Goal: Information Seeking & Learning: Learn about a topic

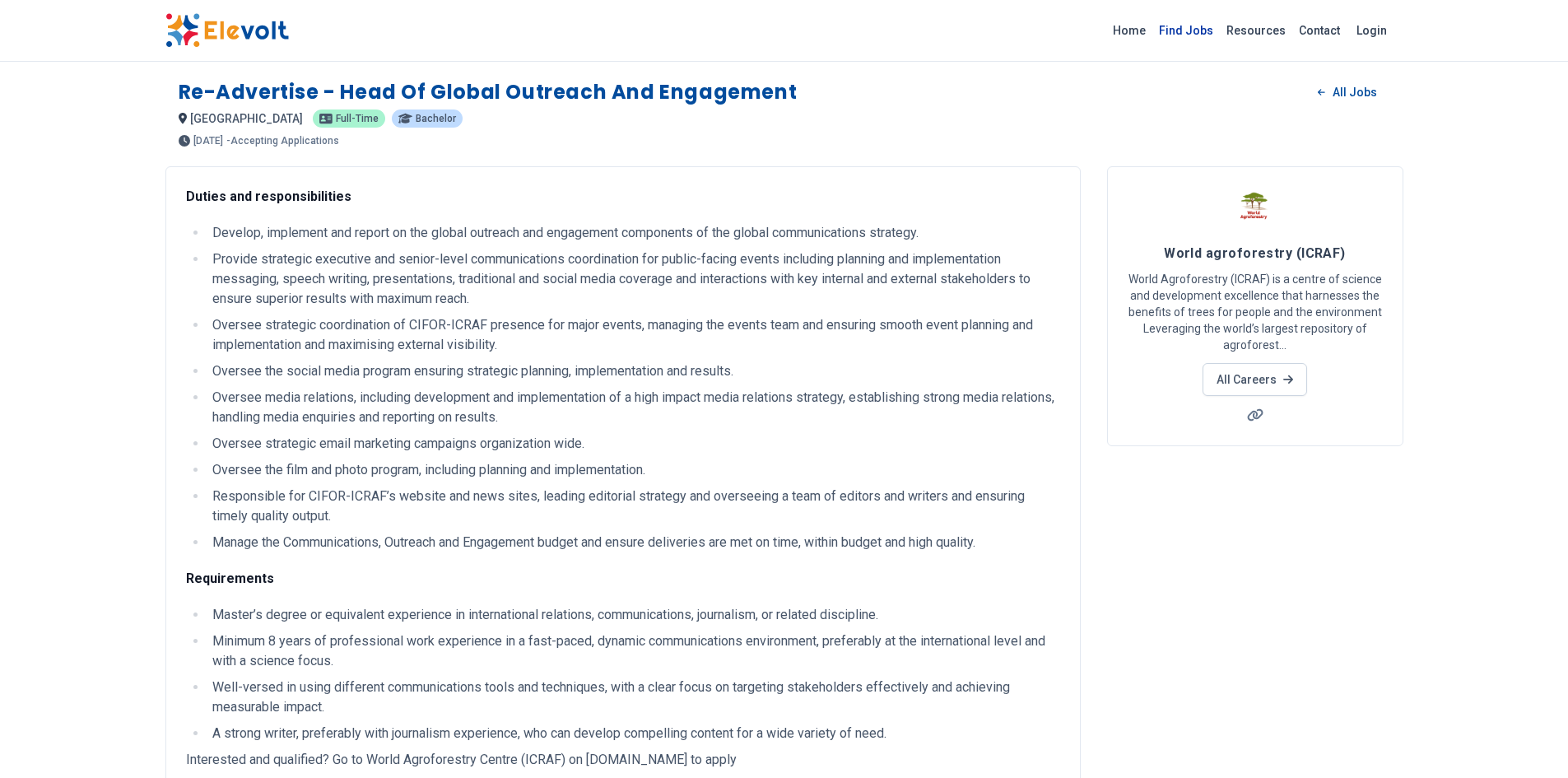
click at [1195, 25] on link "Find Jobs" at bounding box center [1186, 30] width 68 height 26
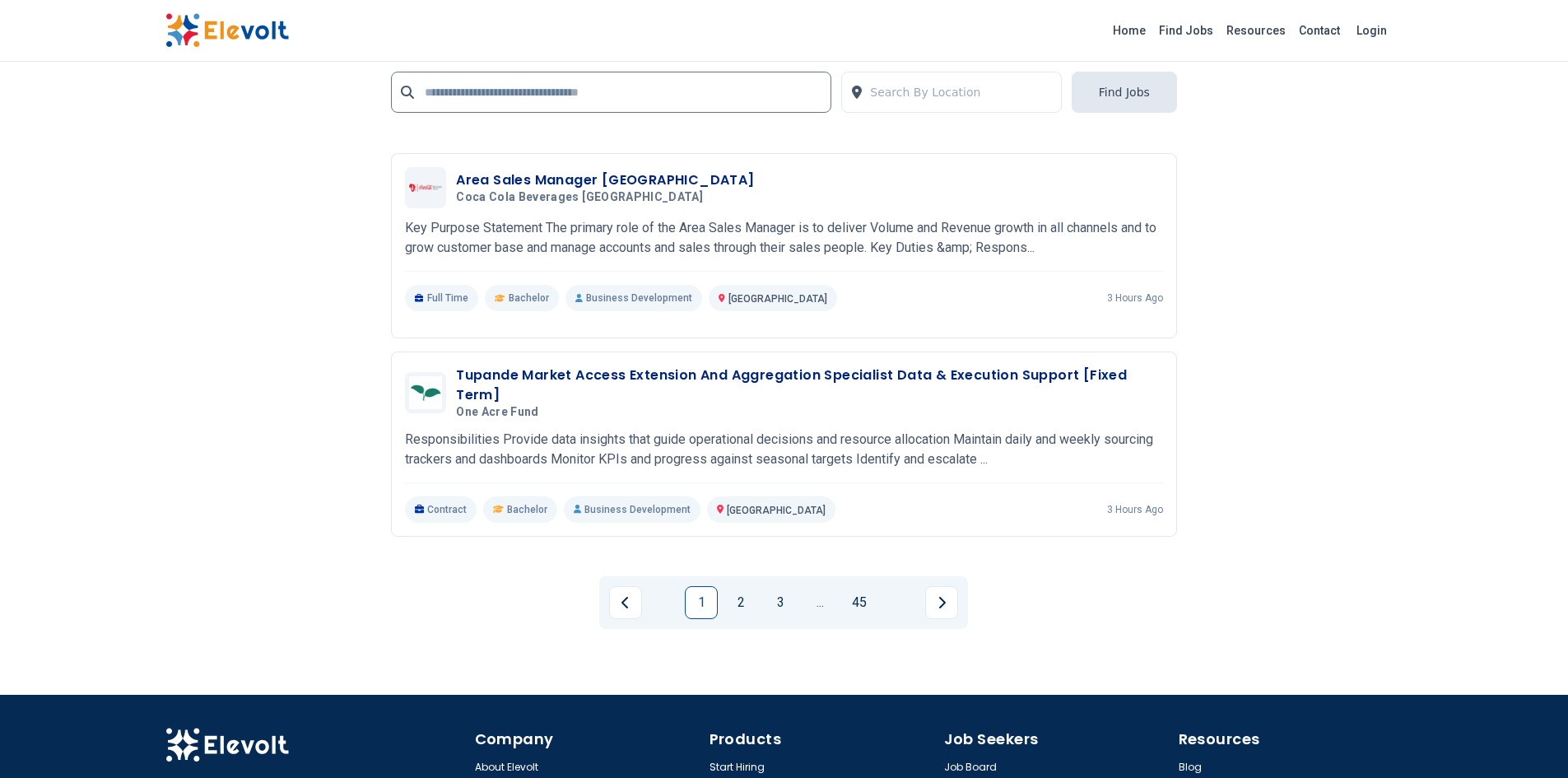
scroll to position [3294, 0]
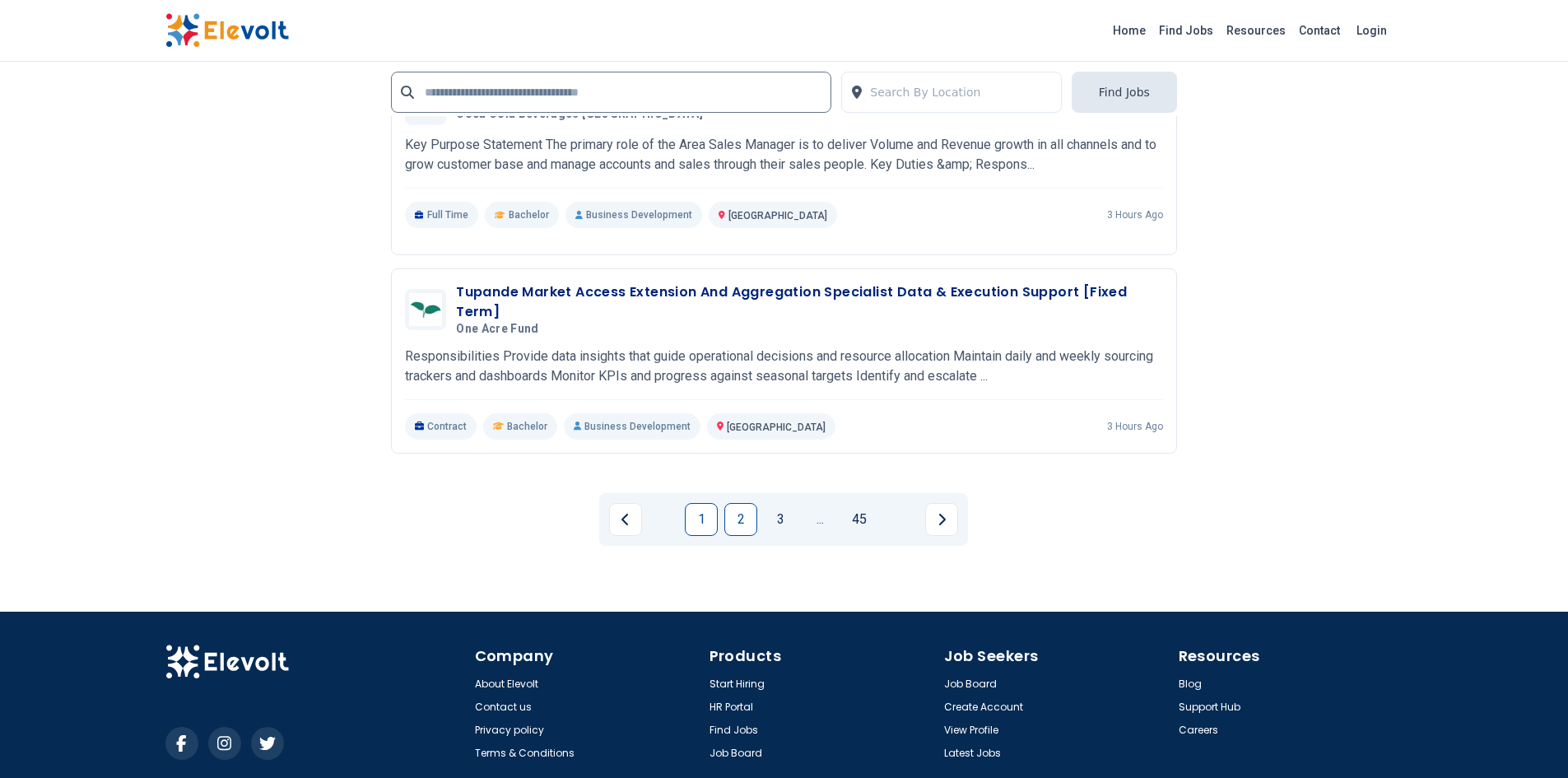
click at [746, 514] on link "2" at bounding box center [741, 519] width 33 height 33
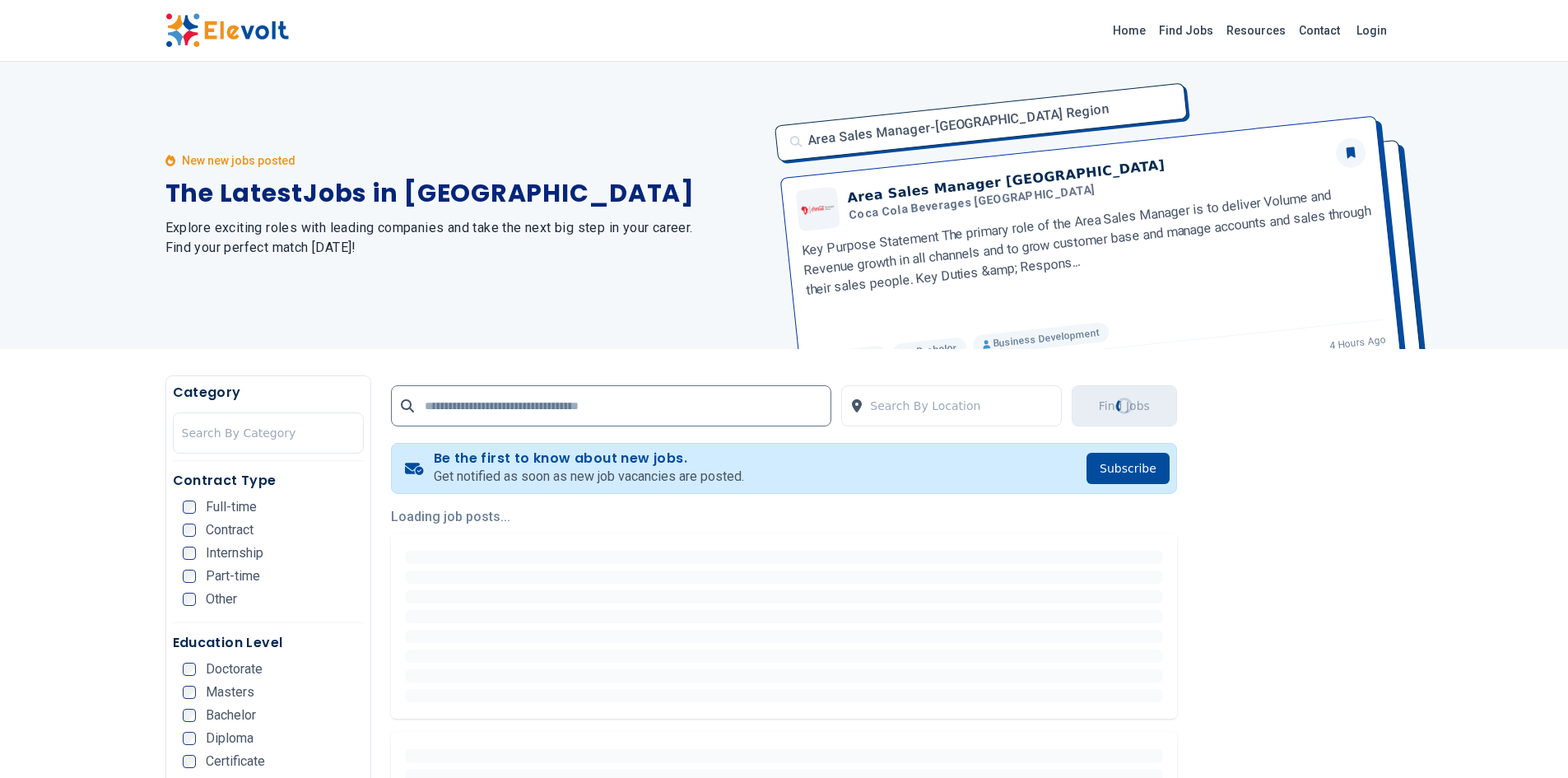
scroll to position [0, 0]
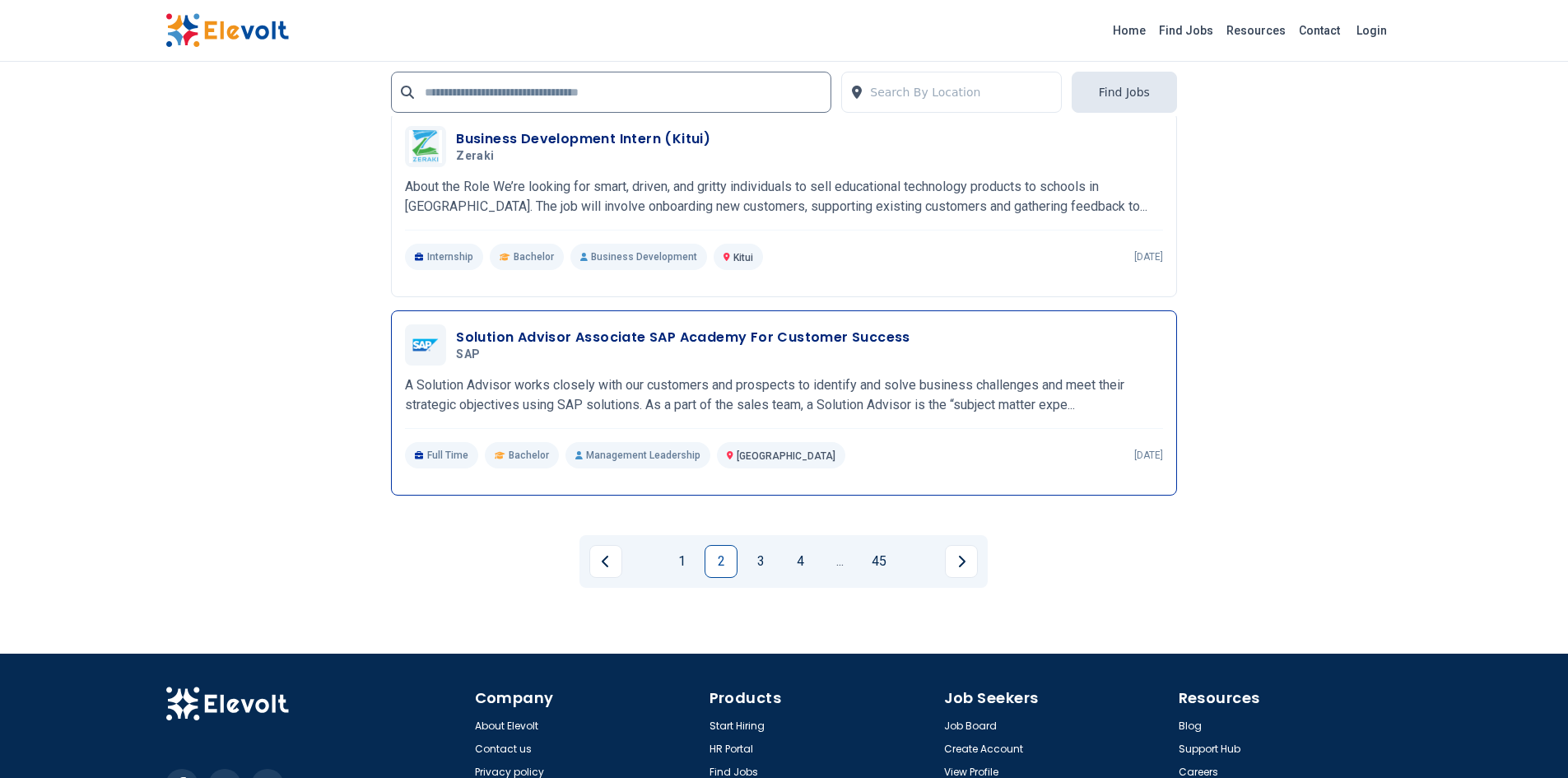
scroll to position [3209, 0]
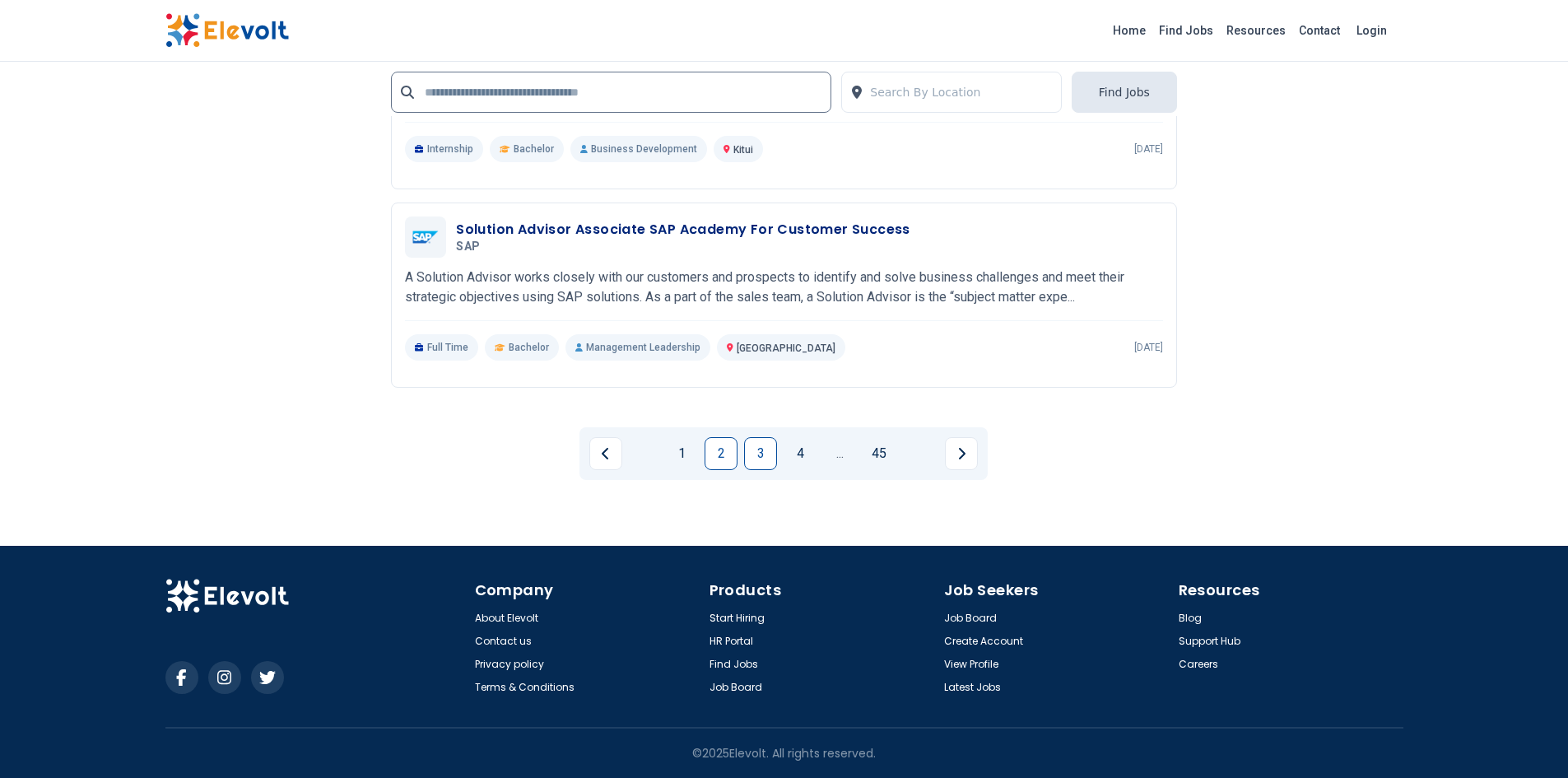
click at [758, 453] on link "3" at bounding box center [760, 453] width 33 height 33
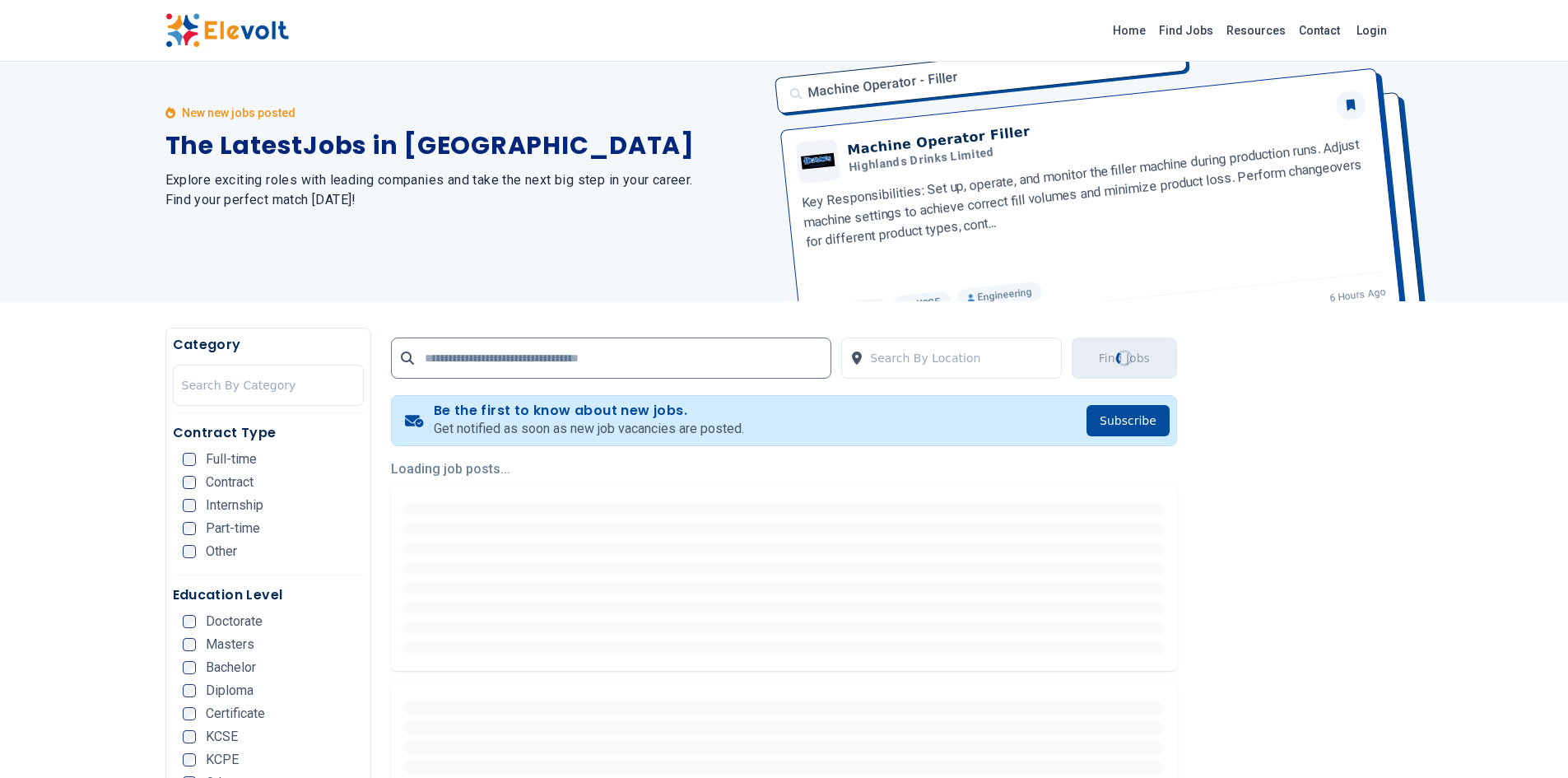
scroll to position [82, 0]
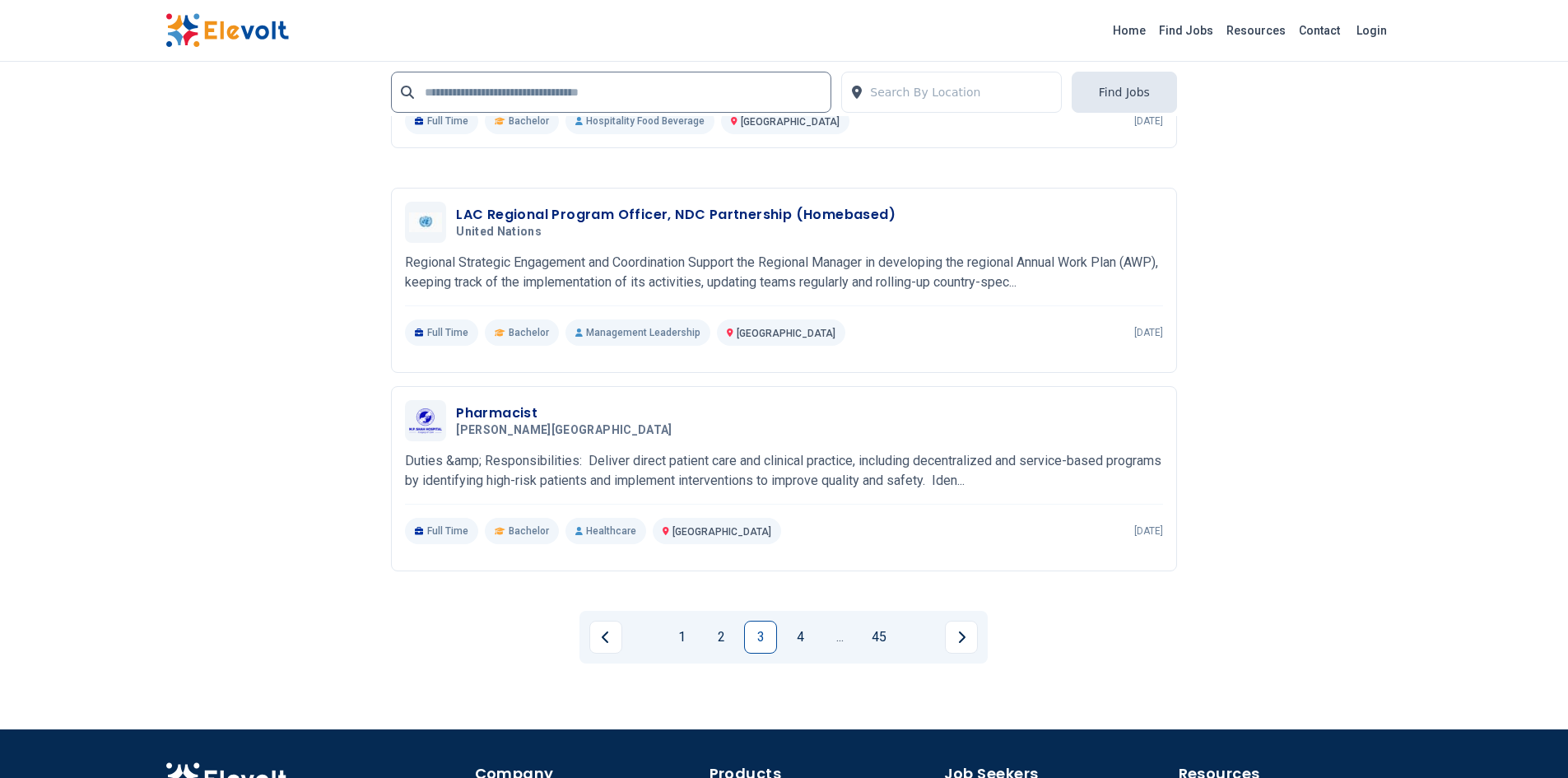
scroll to position [3129, 0]
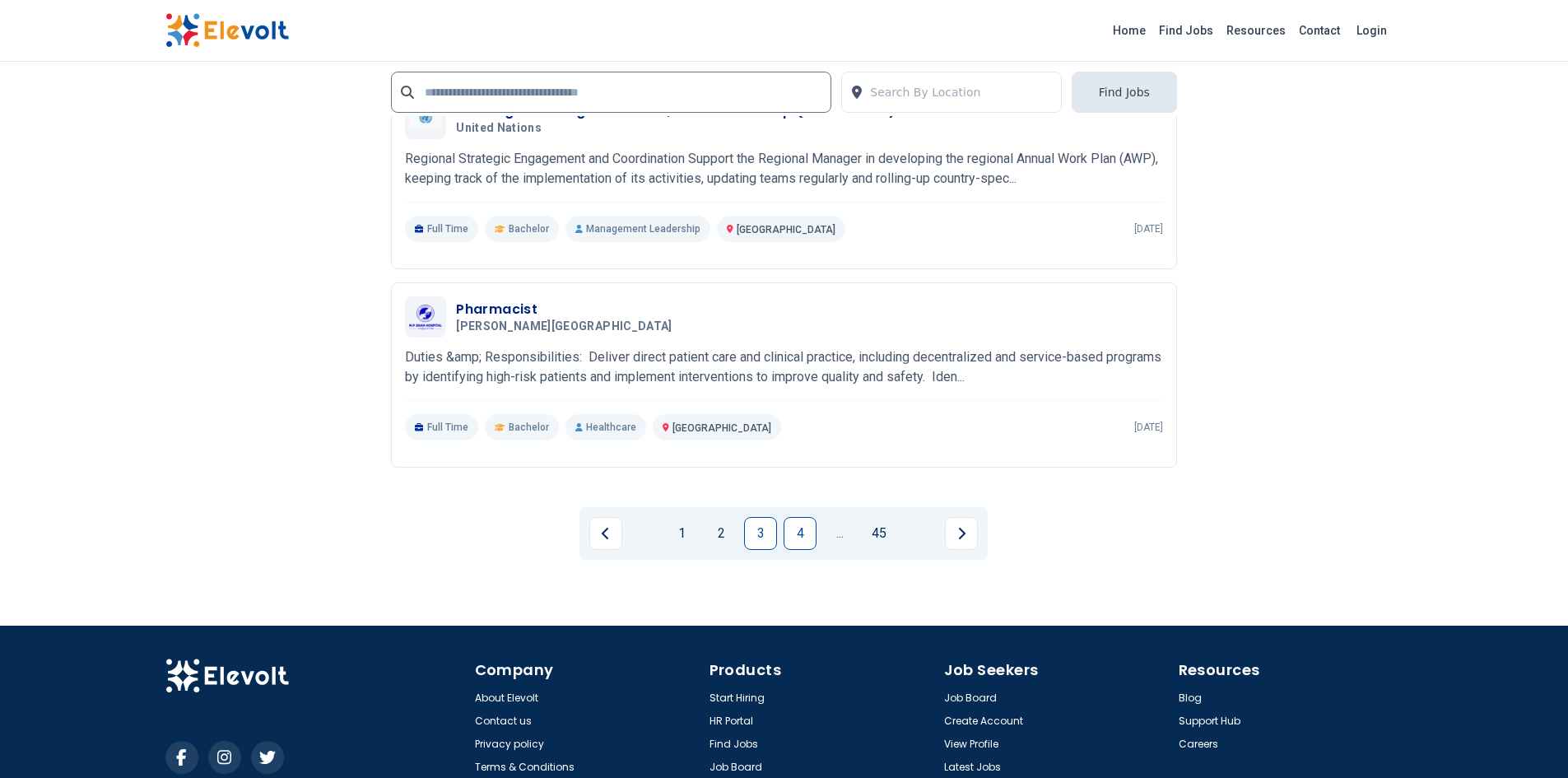
click at [804, 523] on link "4" at bounding box center [799, 533] width 33 height 33
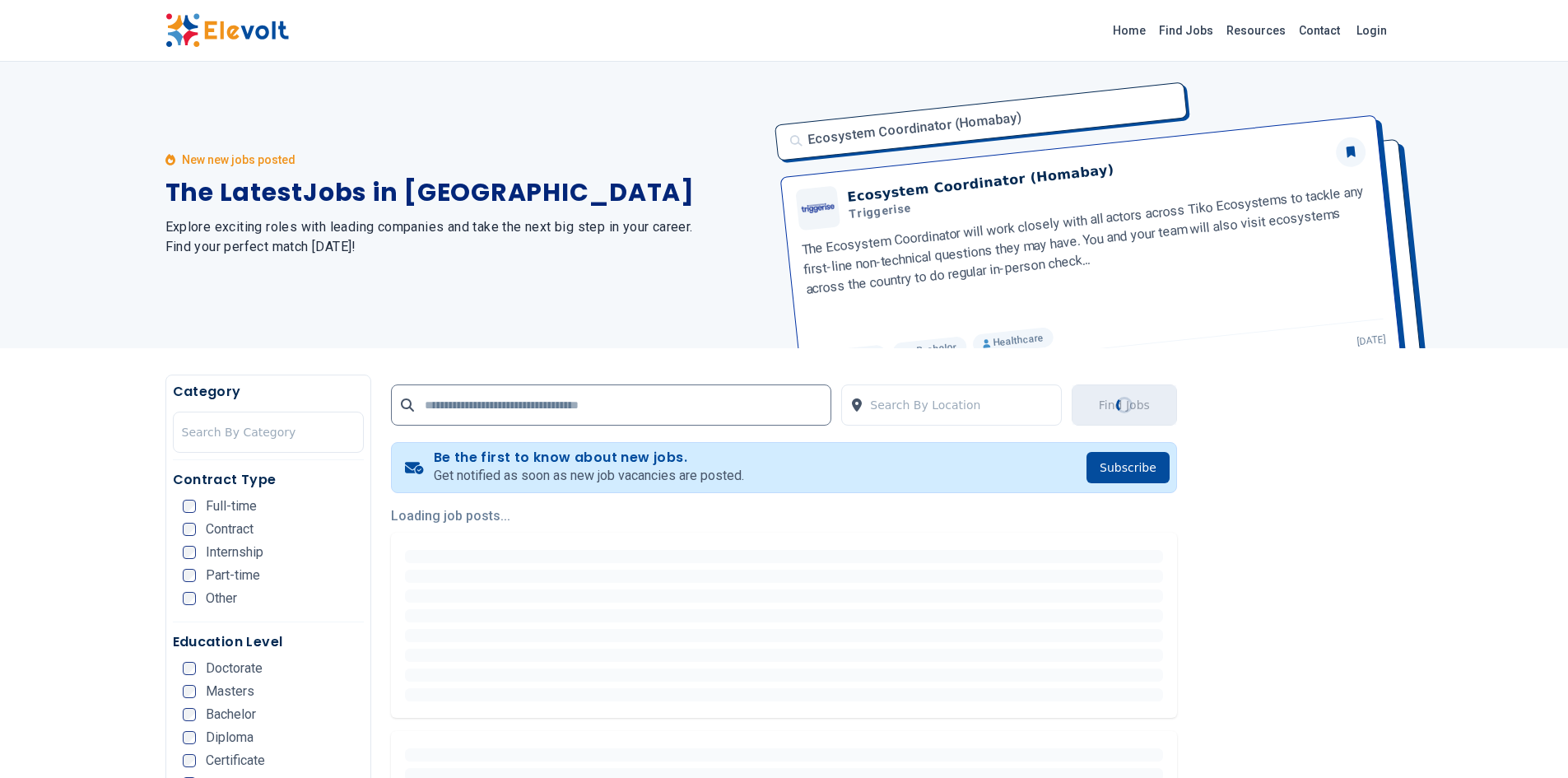
scroll to position [0, 0]
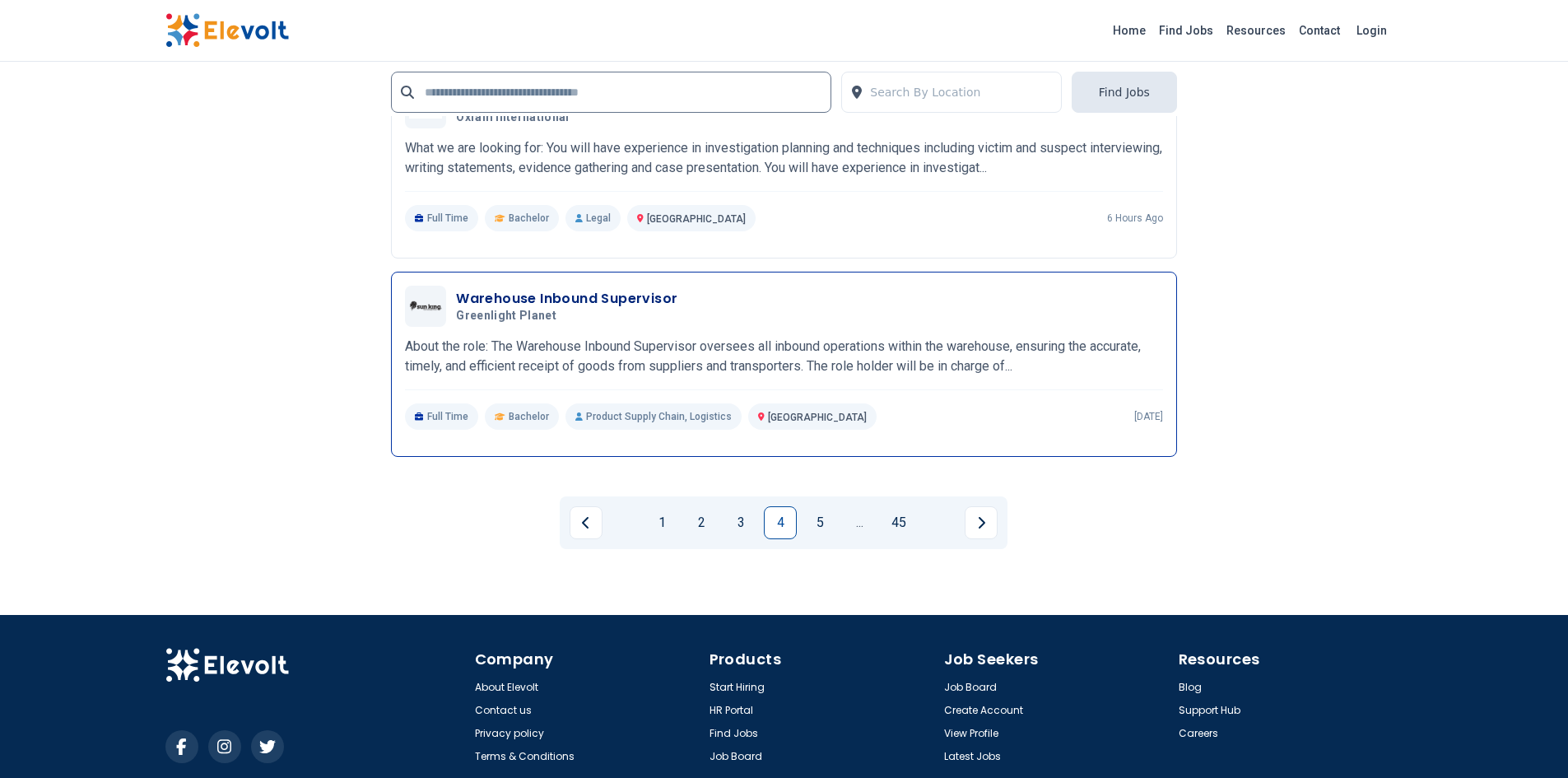
scroll to position [3203, 0]
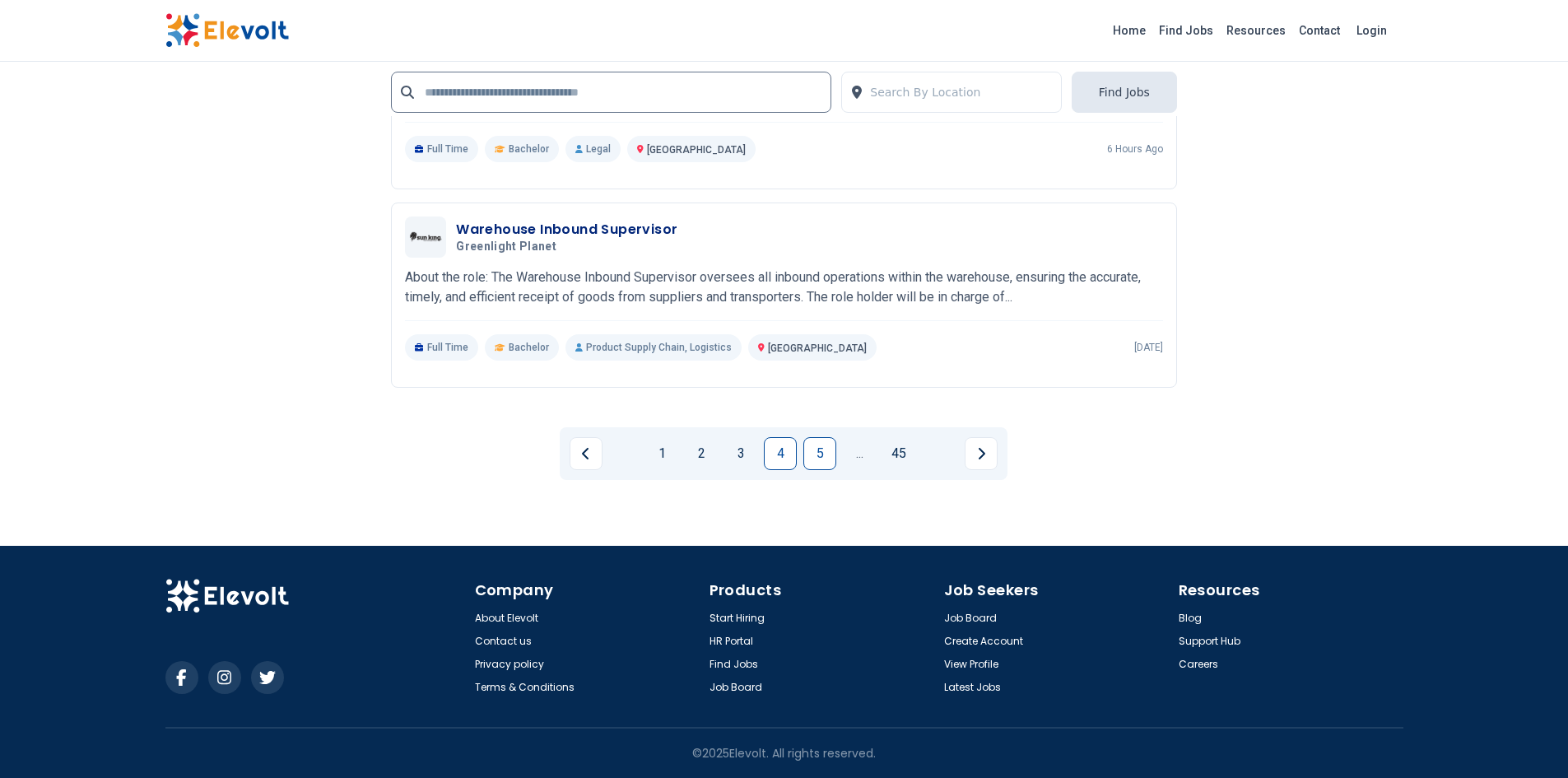
click at [827, 457] on link "5" at bounding box center [819, 453] width 33 height 33
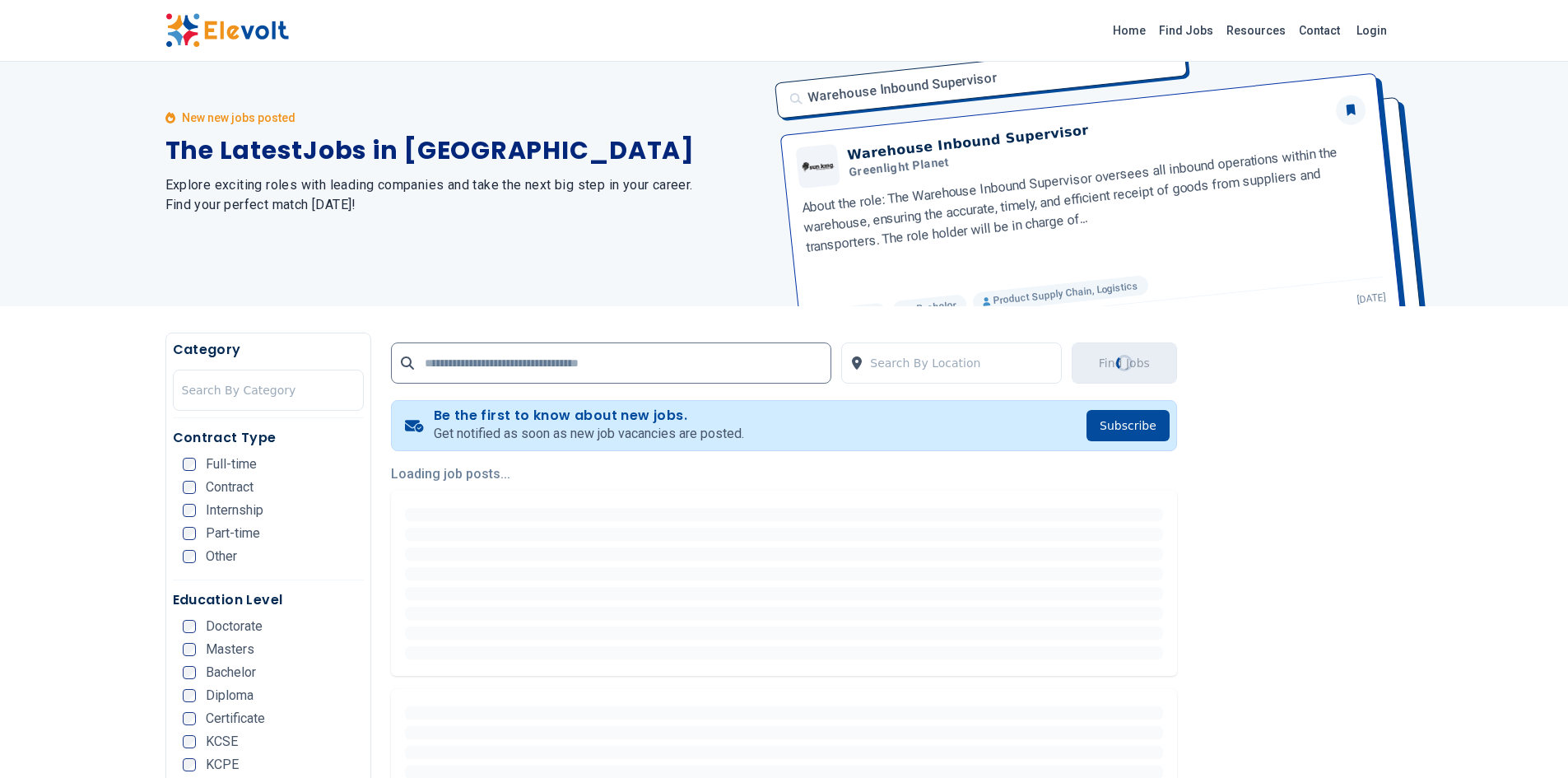
scroll to position [0, 0]
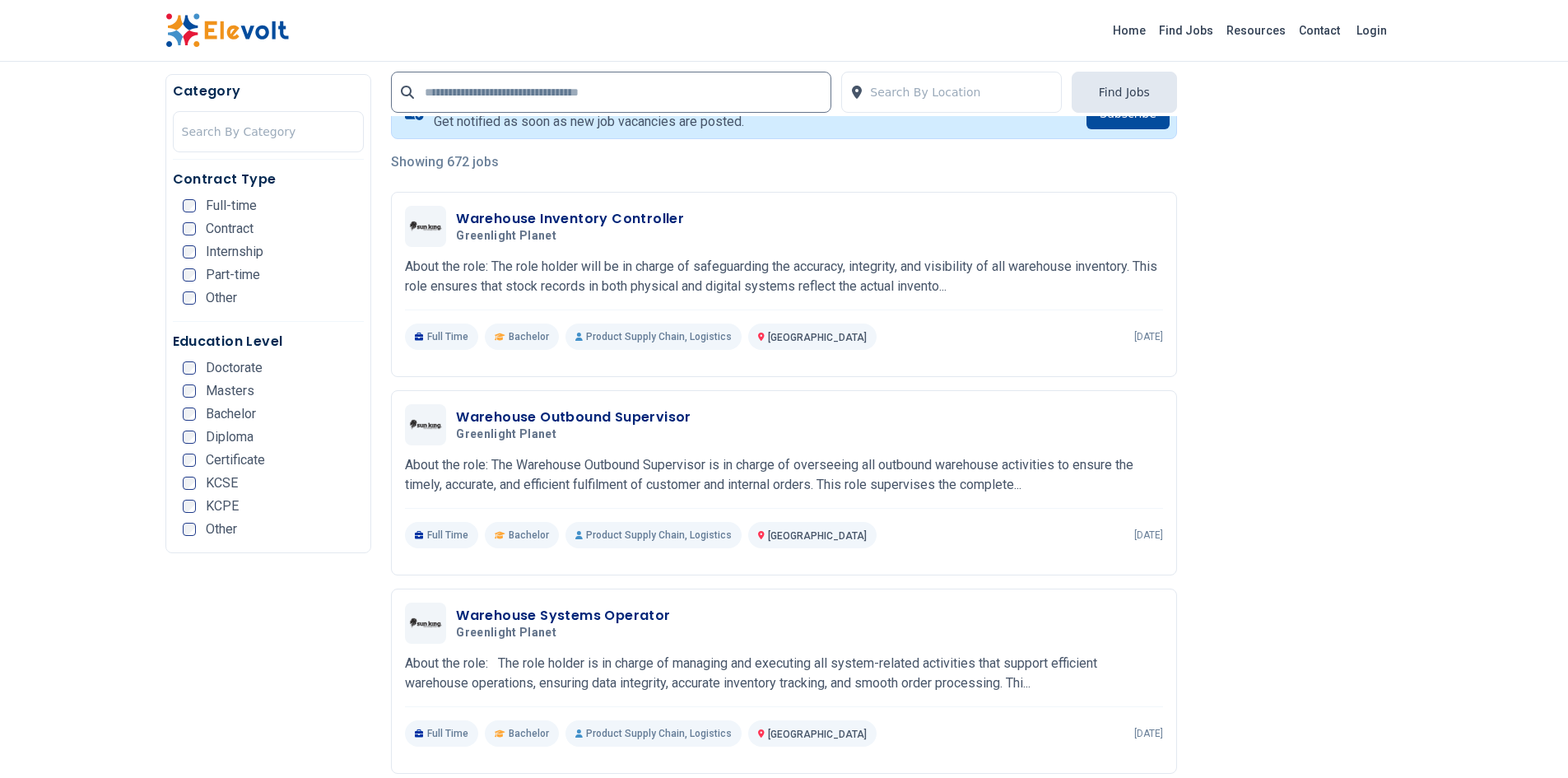
scroll to position [165, 0]
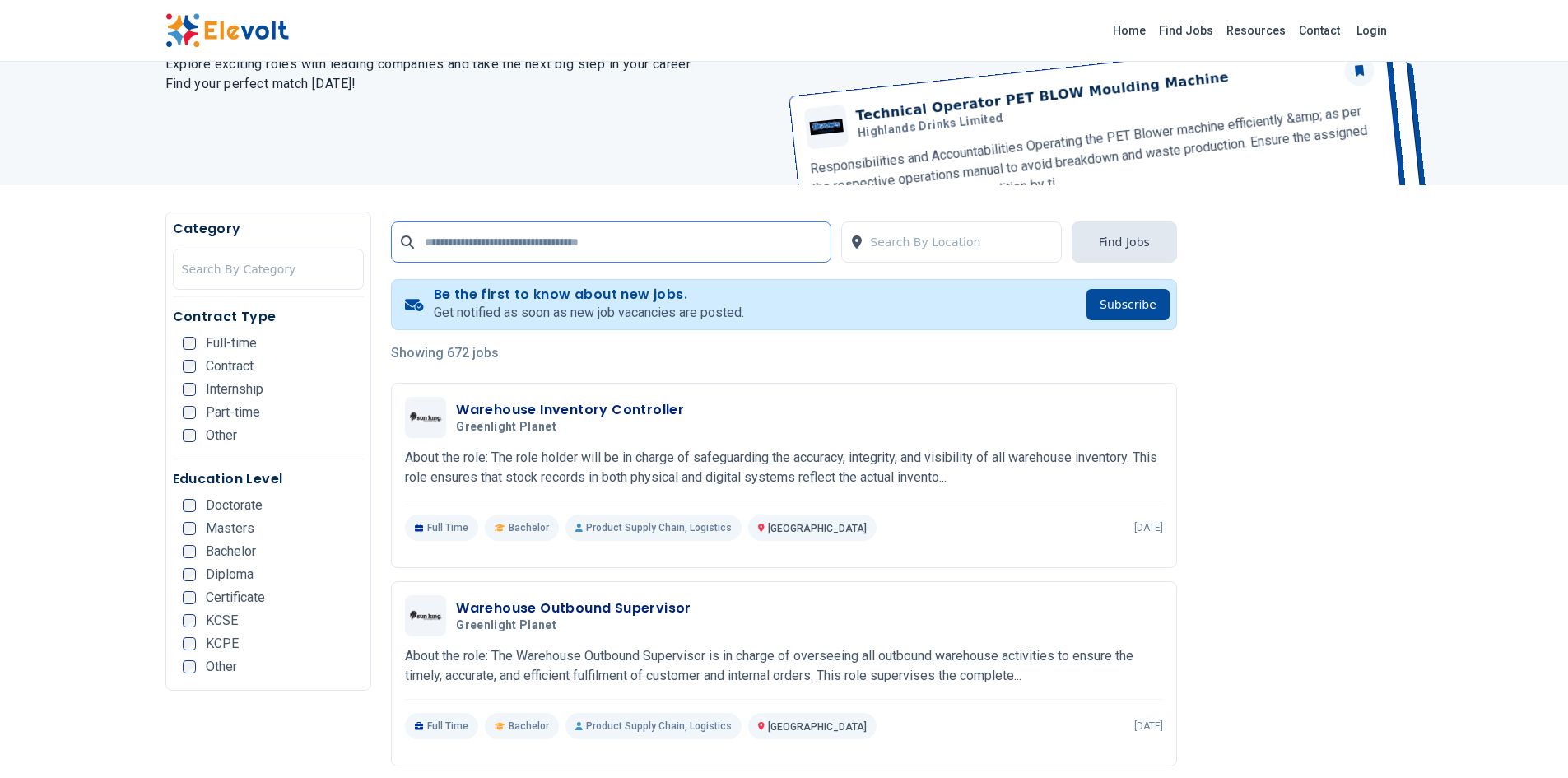
click at [535, 242] on input "text" at bounding box center [611, 242] width 440 height 41
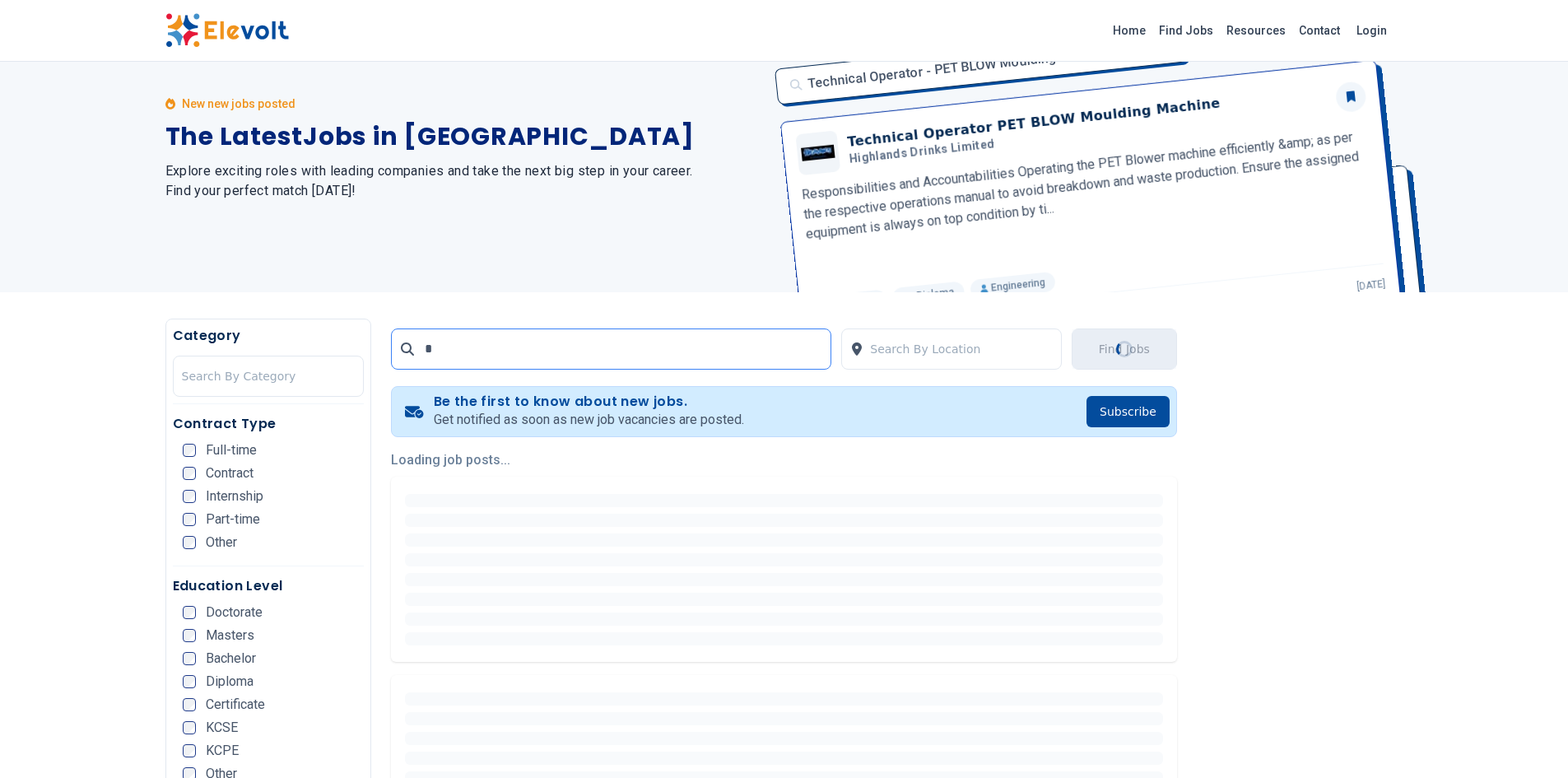
scroll to position [0, 0]
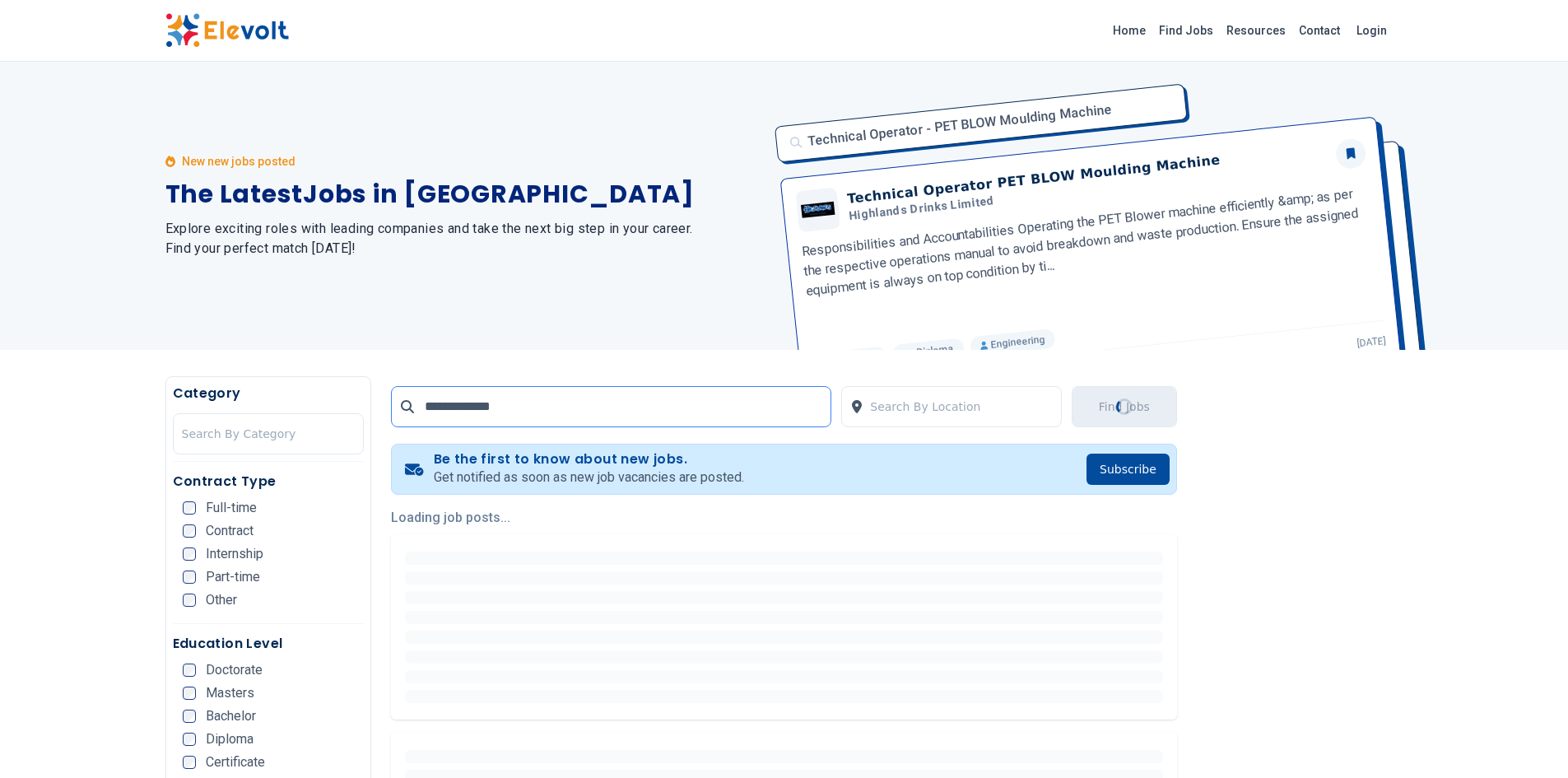
type input "**********"
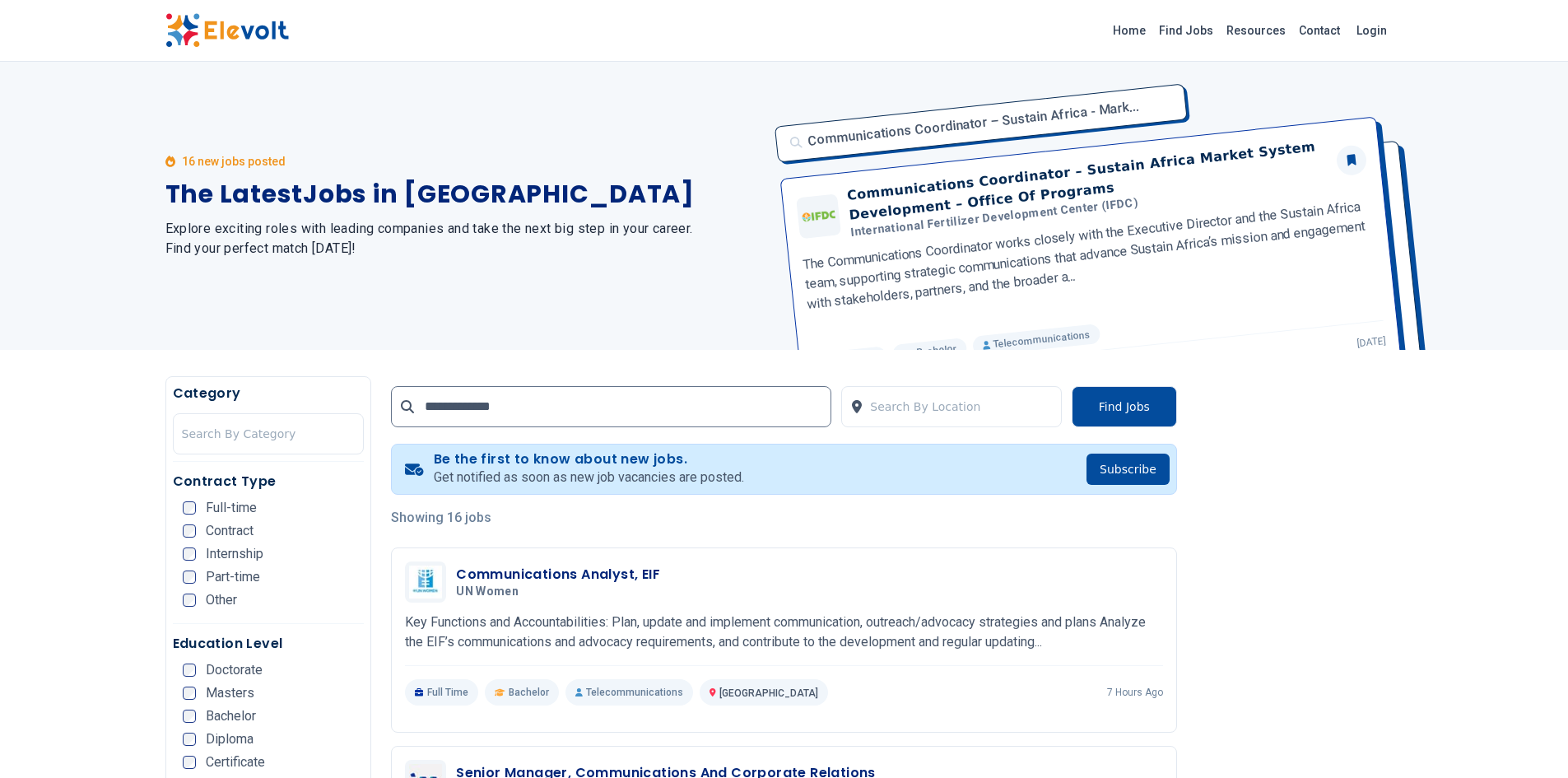
drag, startPoint x: 1579, startPoint y: 211, endPoint x: 1579, endPoint y: 267, distance: 56.0
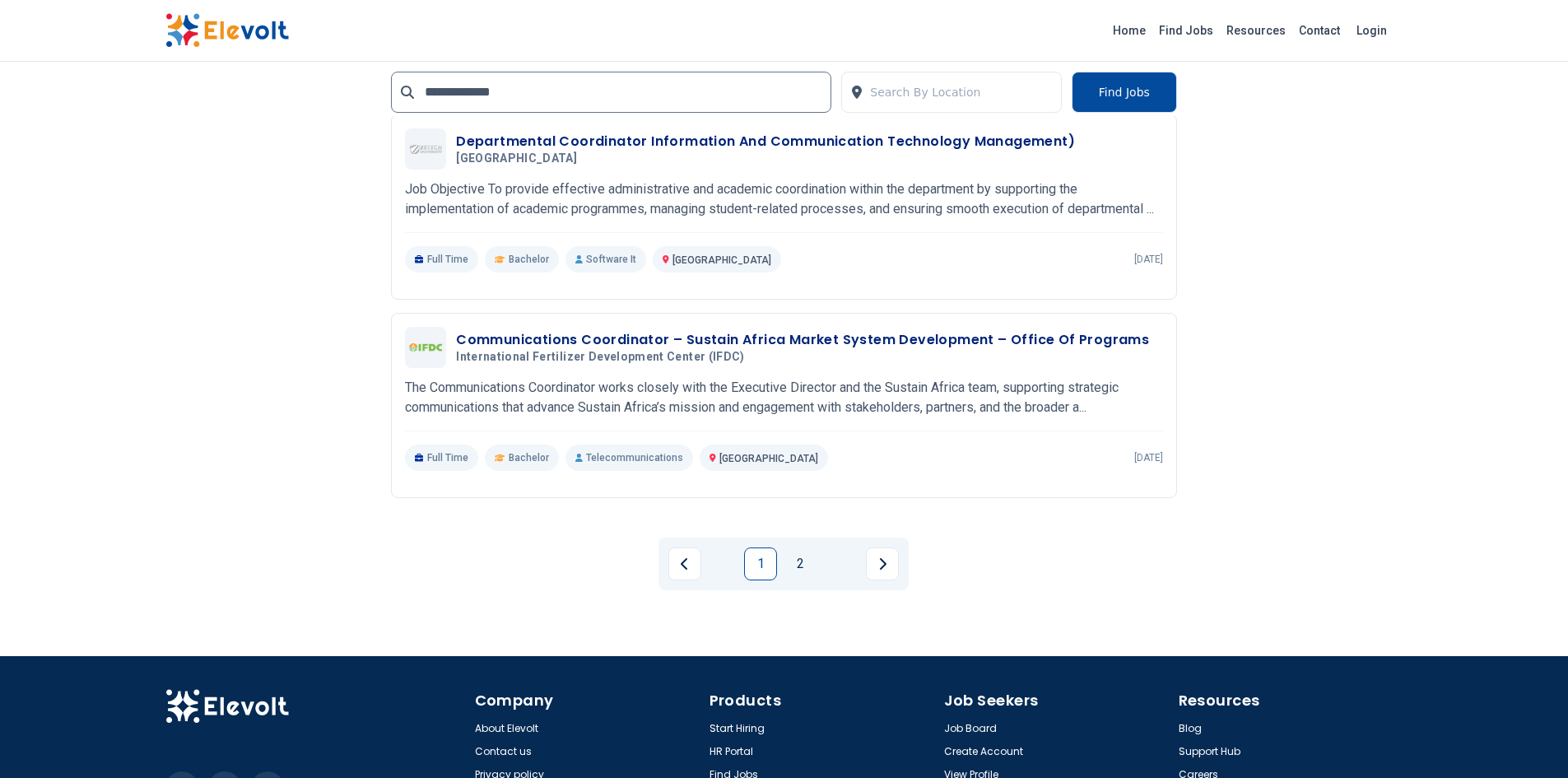
scroll to position [3104, 0]
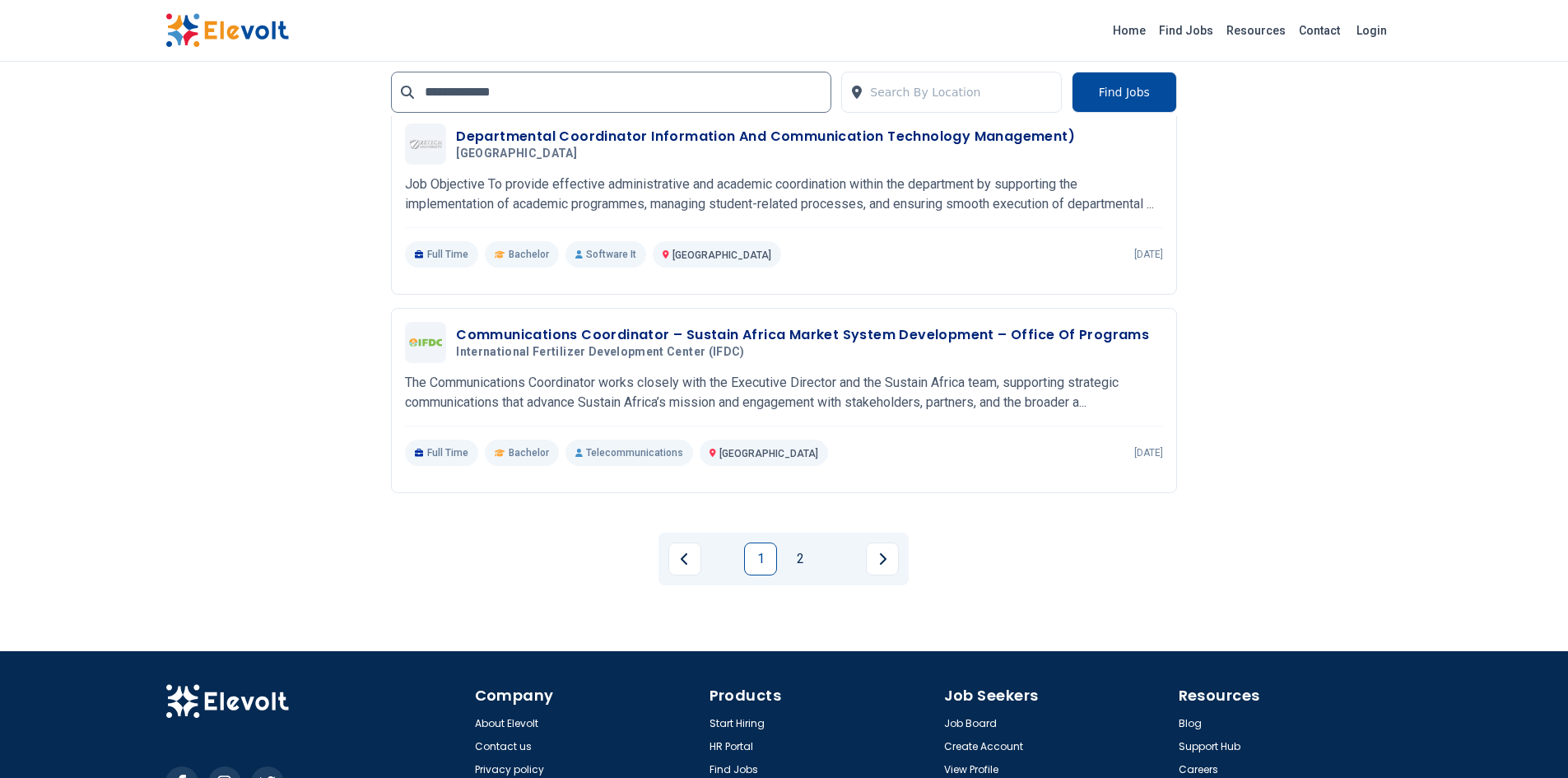
drag, startPoint x: 809, startPoint y: 554, endPoint x: 788, endPoint y: 535, distance: 28.3
click at [807, 554] on link "2" at bounding box center [799, 558] width 33 height 33
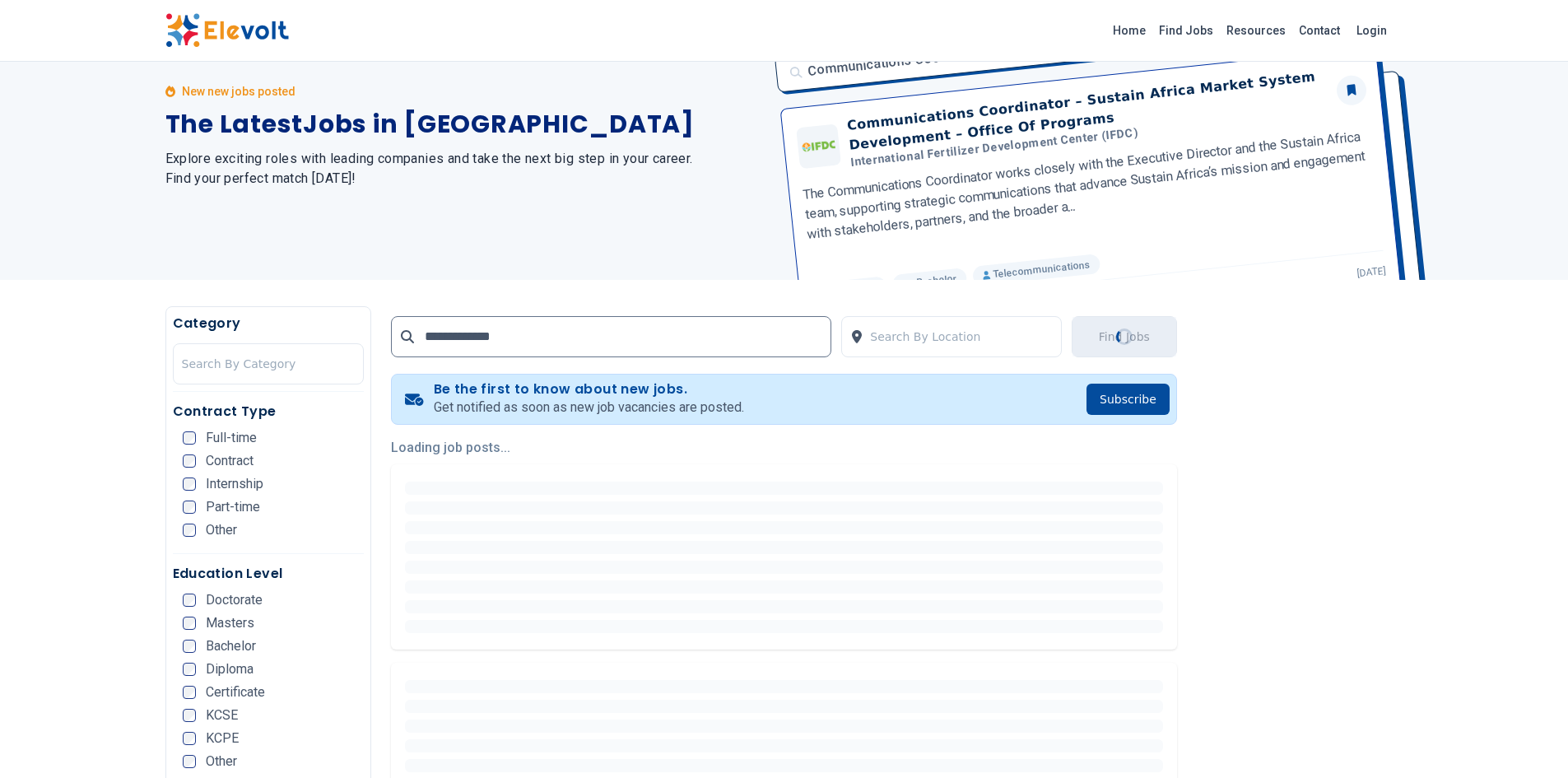
scroll to position [36, 0]
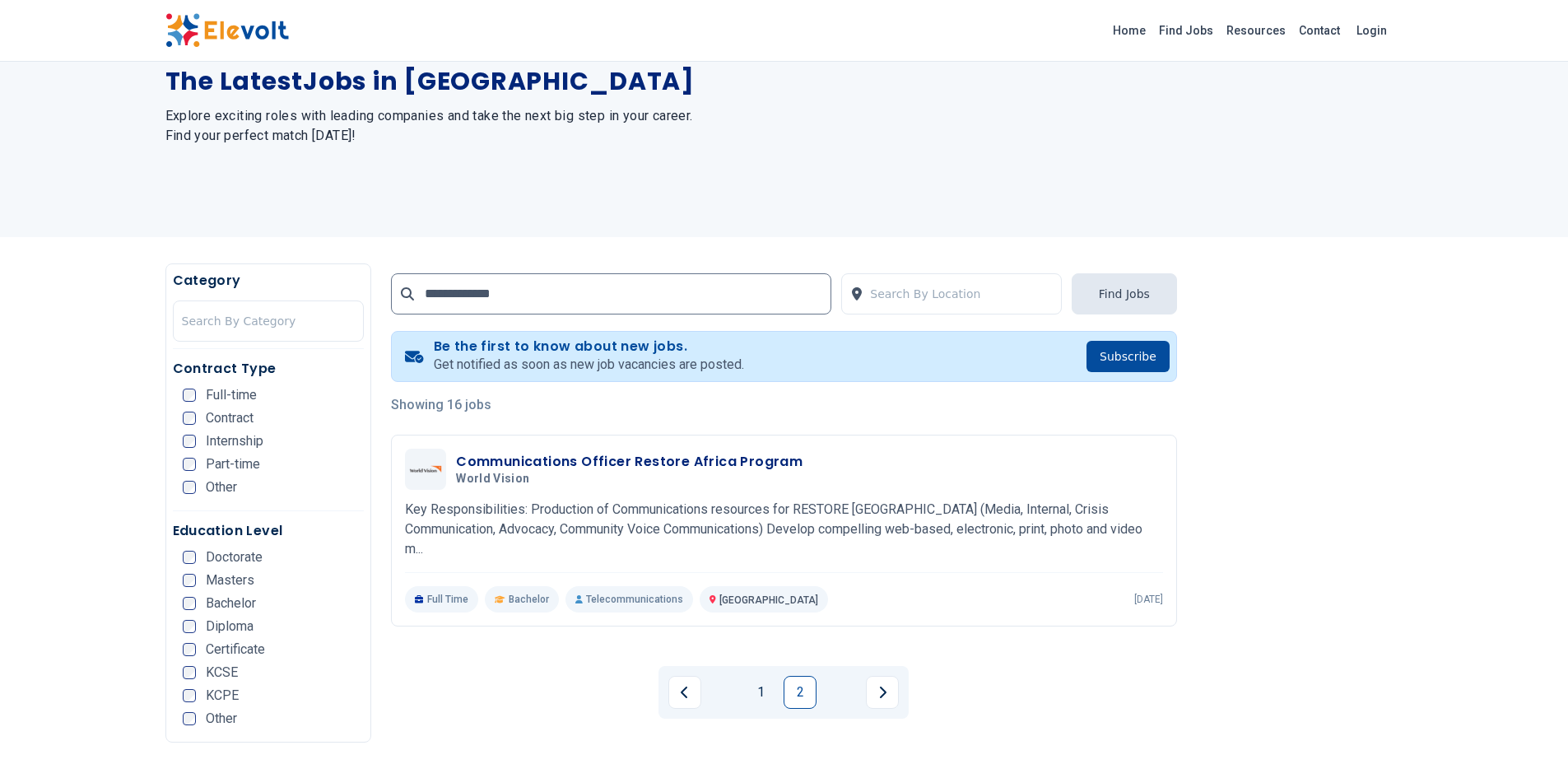
scroll to position [247, 0]
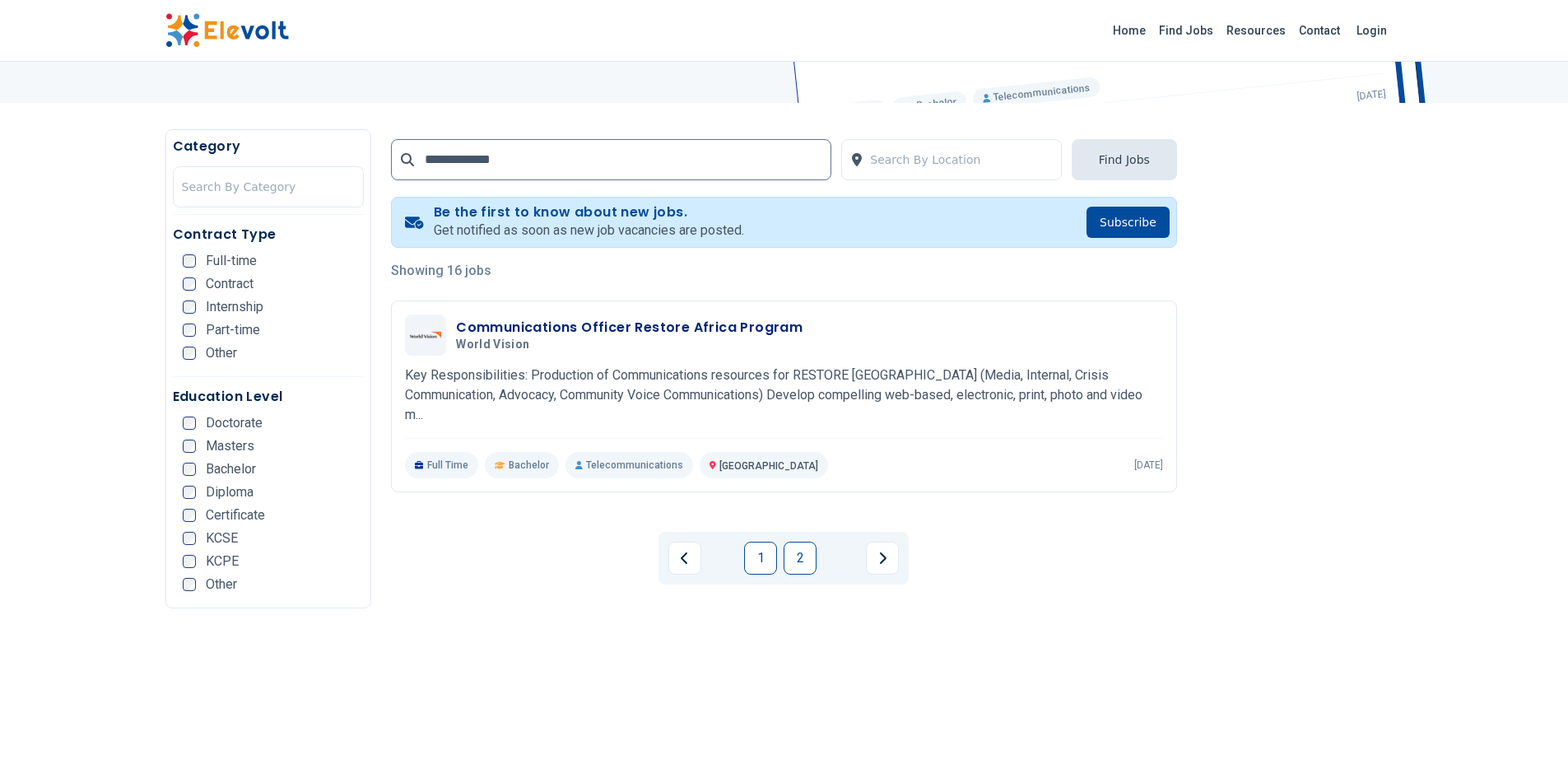
click at [761, 556] on link "1" at bounding box center [760, 558] width 33 height 33
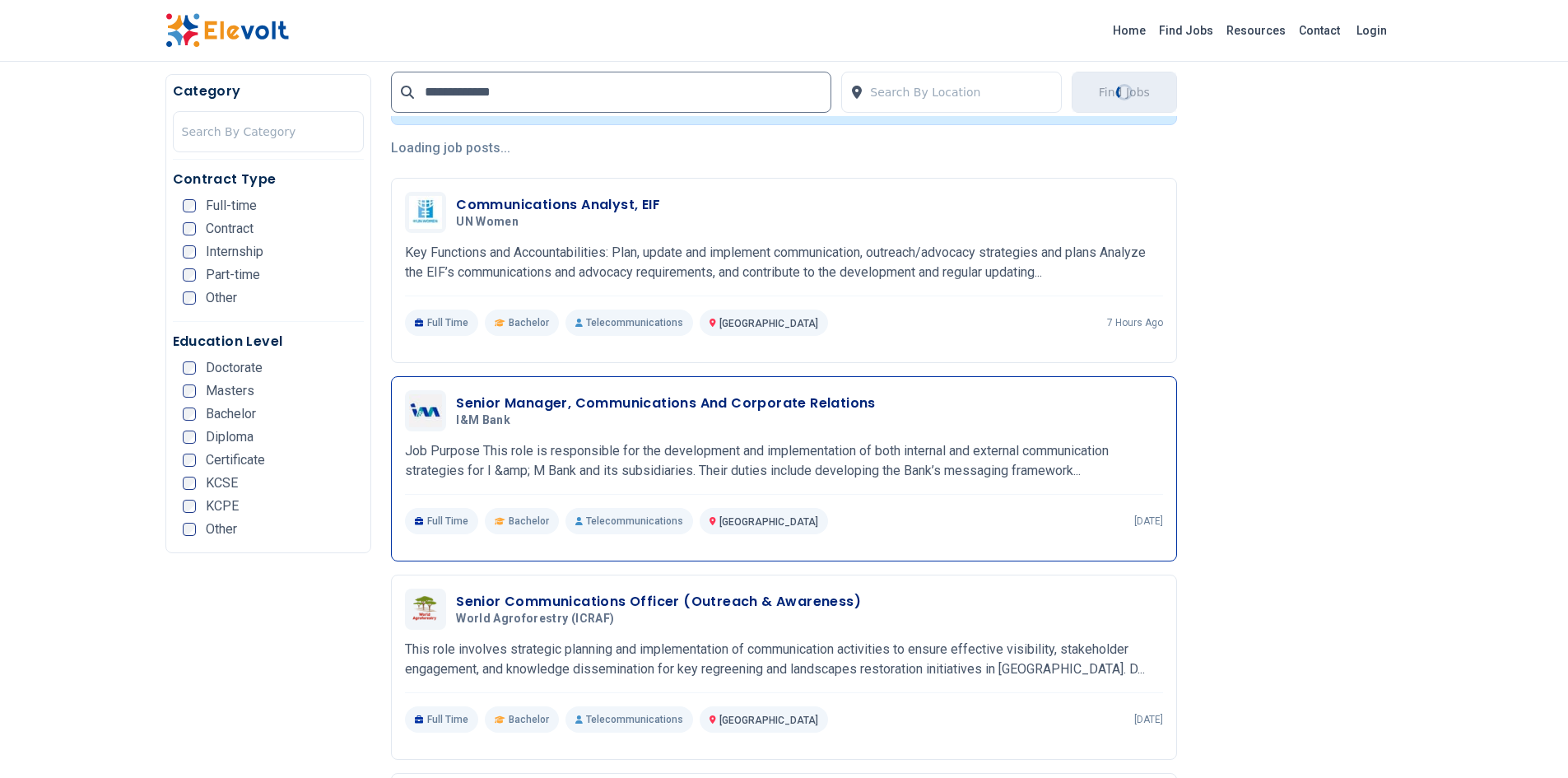
scroll to position [494, 0]
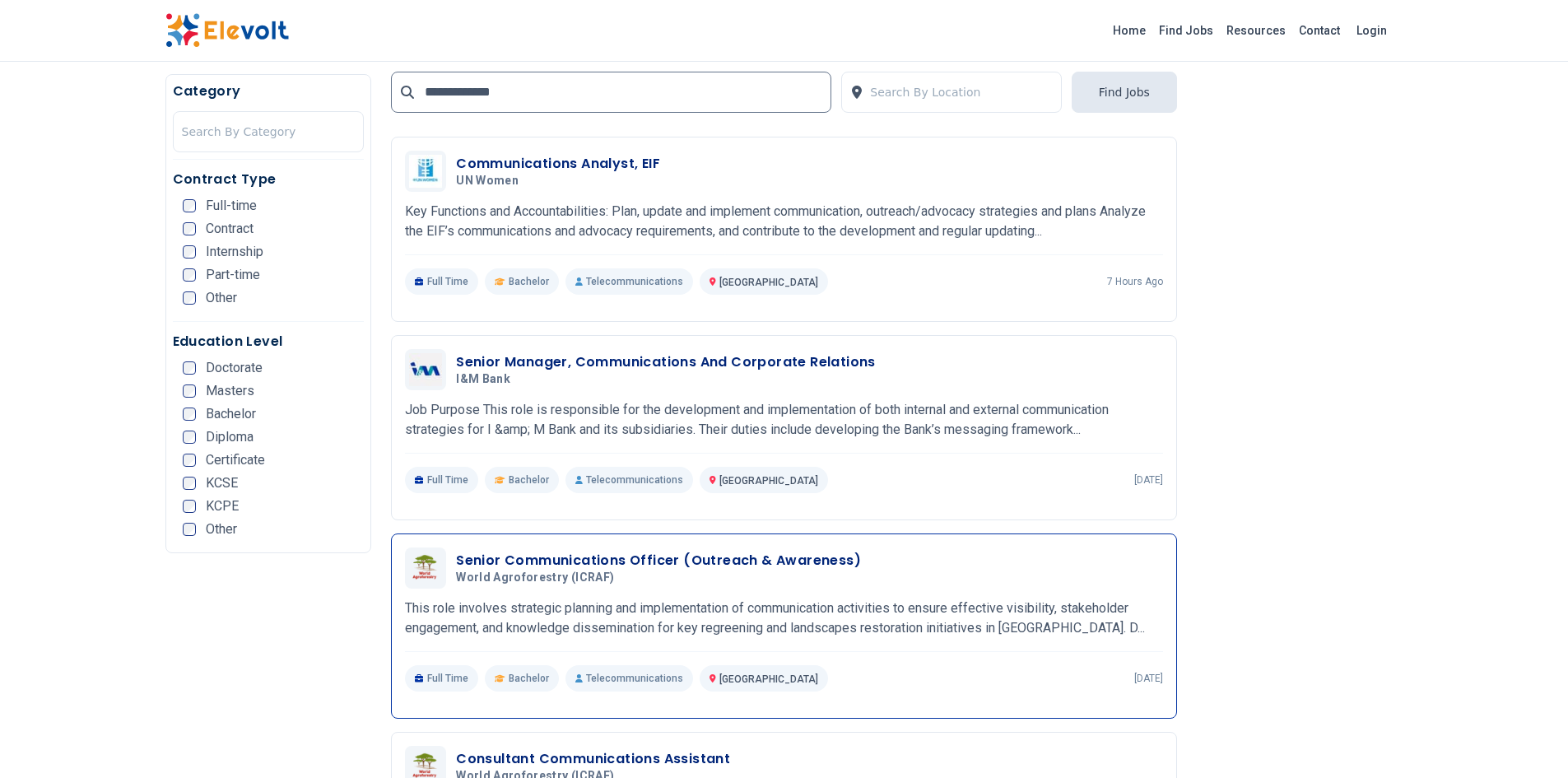
scroll to position [411, 0]
click at [533, 165] on h3 "Communications Analyst, EIF" at bounding box center [558, 163] width 204 height 20
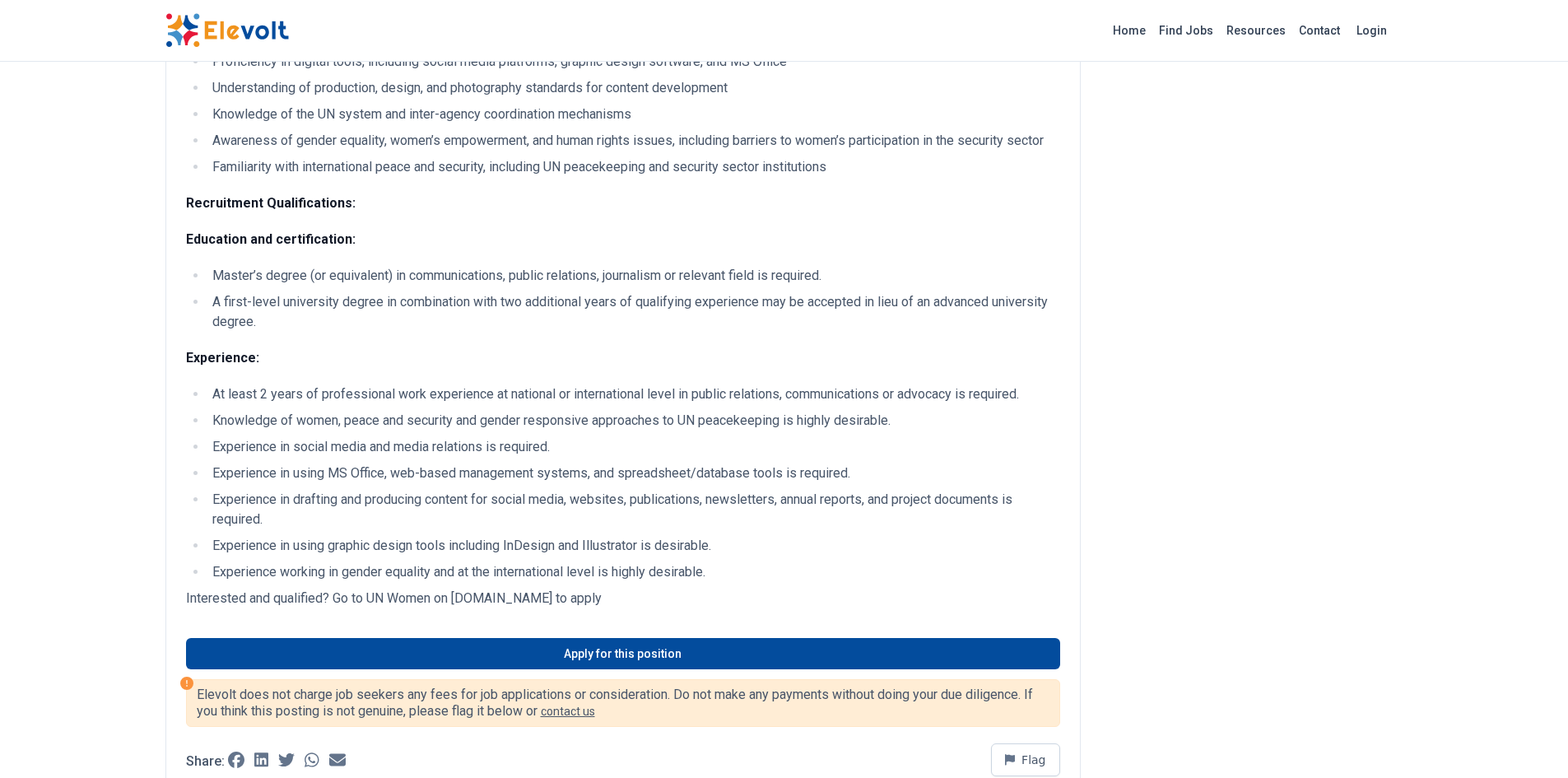
scroll to position [1976, 0]
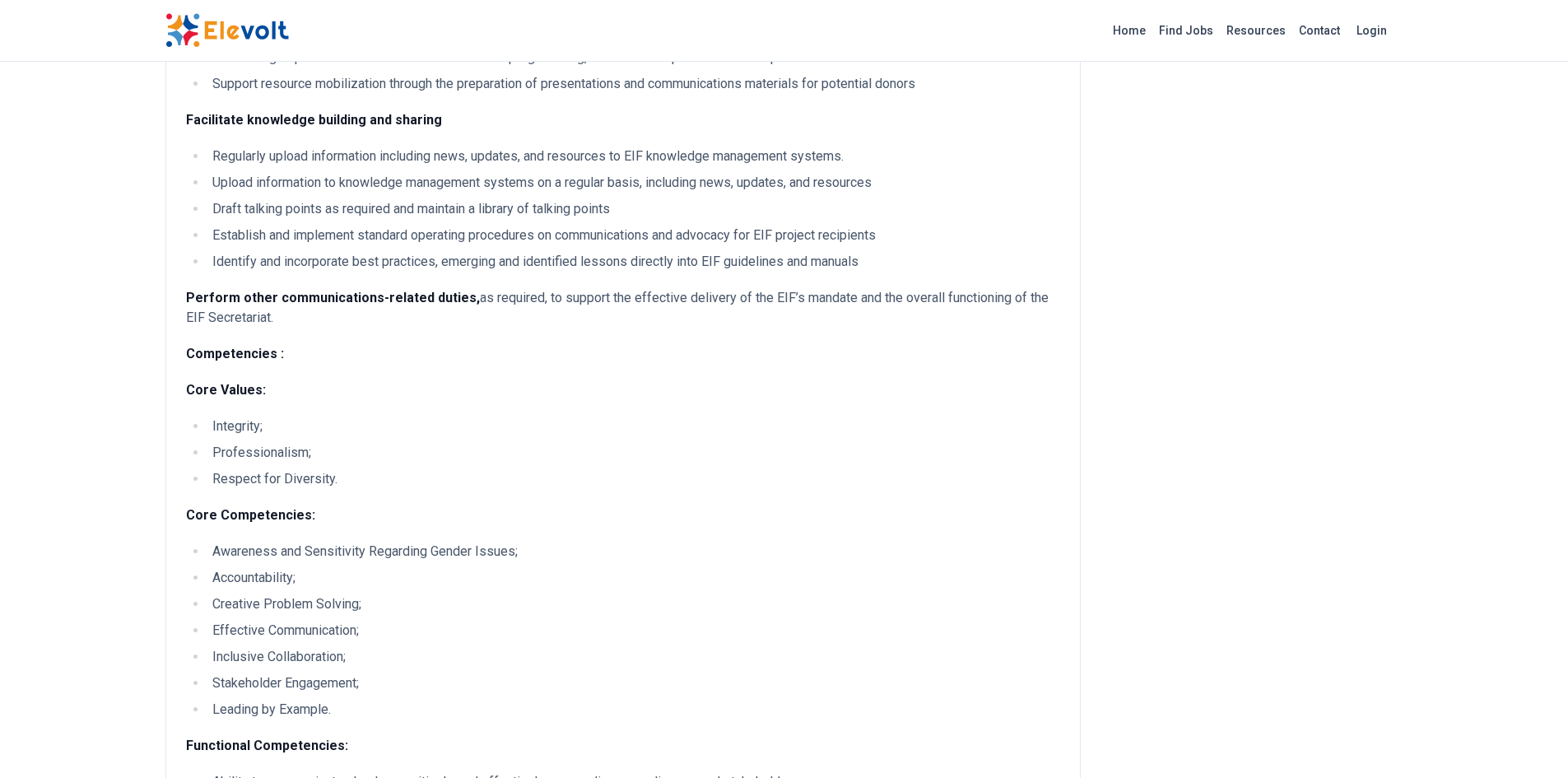
drag, startPoint x: 1166, startPoint y: 752, endPoint x: 1162, endPoint y: 744, distance: 8.9
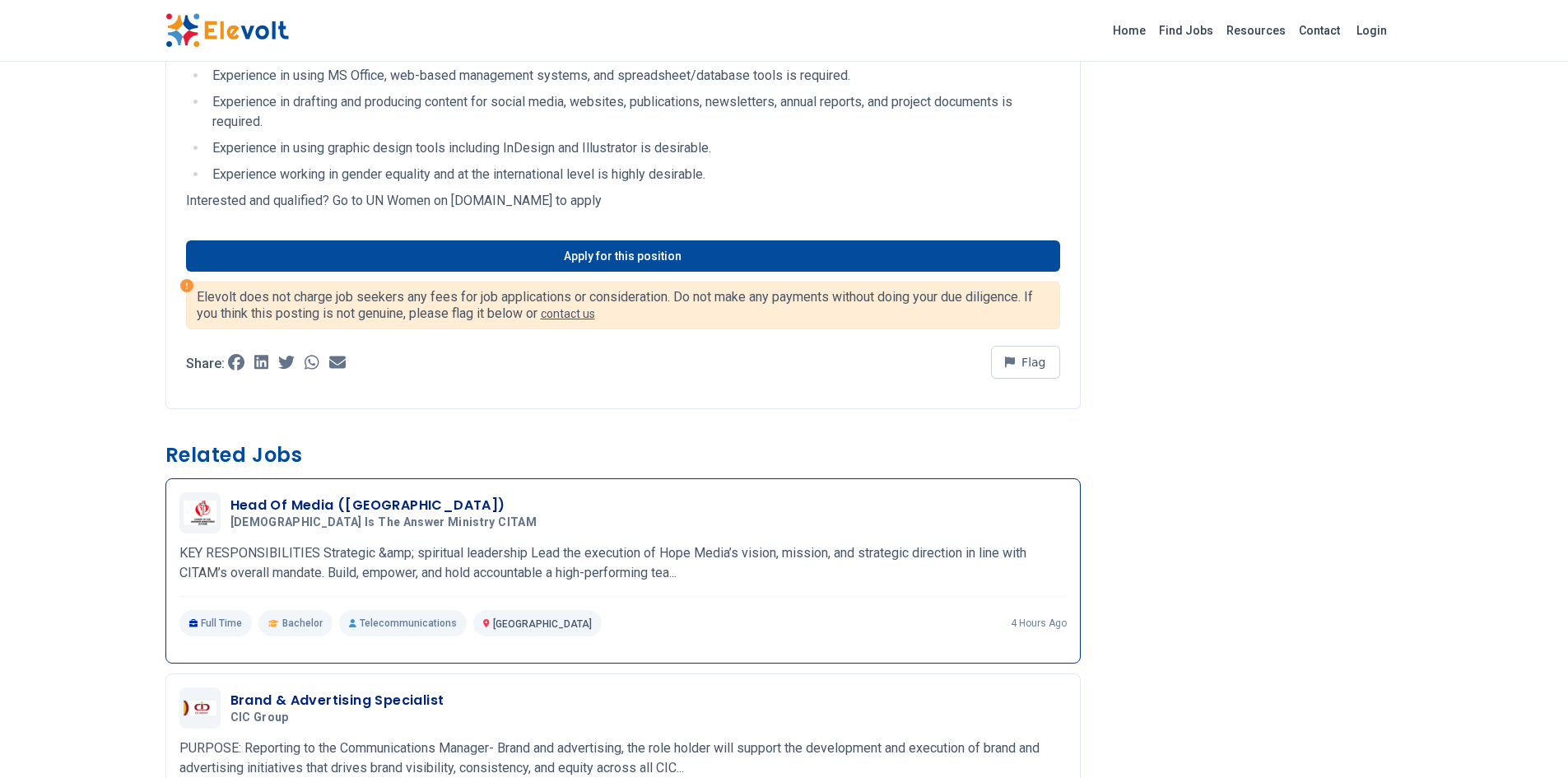
scroll to position [2283, 0]
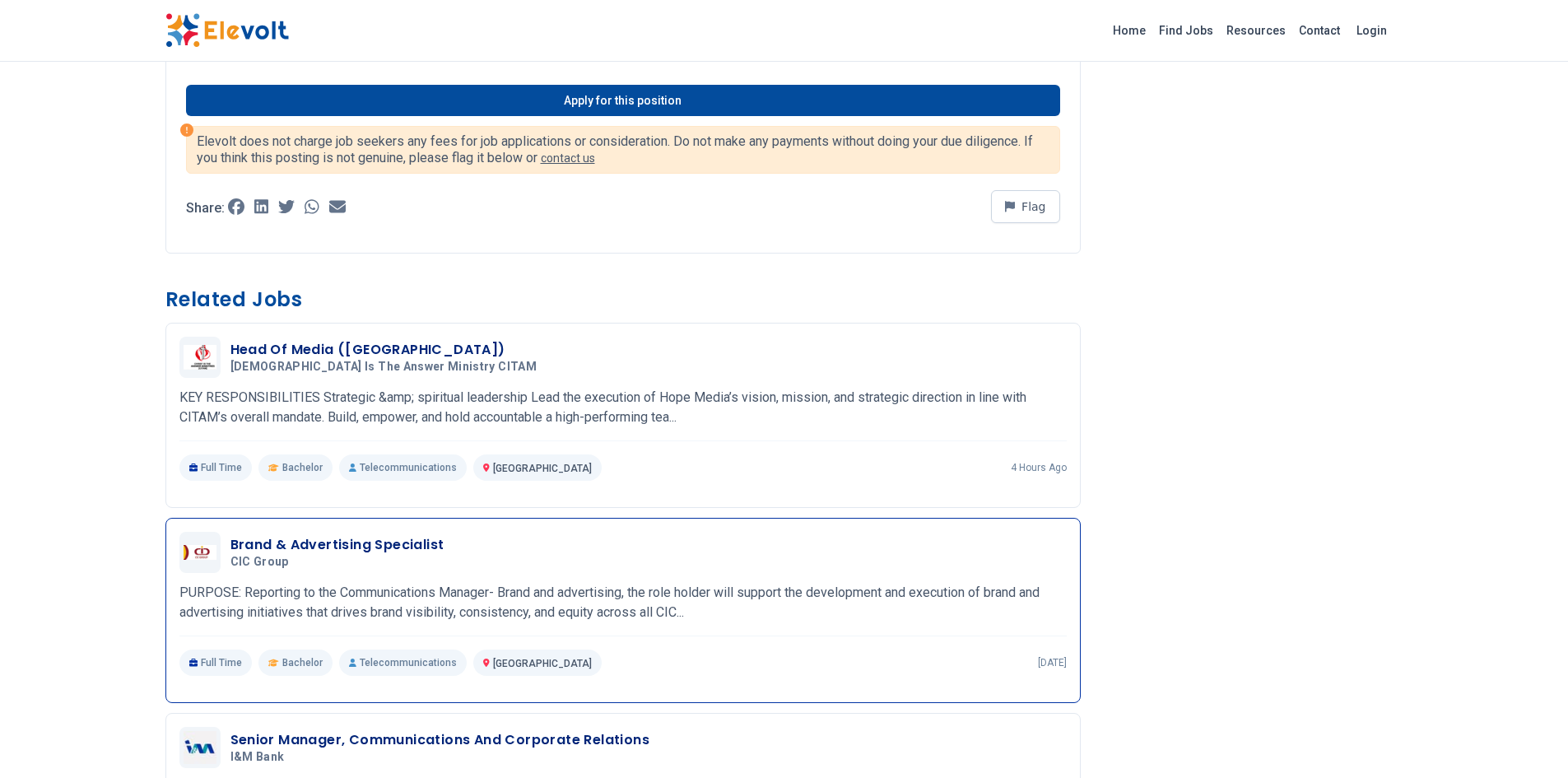
click at [370, 544] on h3 "Brand & Advertising Specialist" at bounding box center [337, 545] width 214 height 20
